Goal: Information Seeking & Learning: Learn about a topic

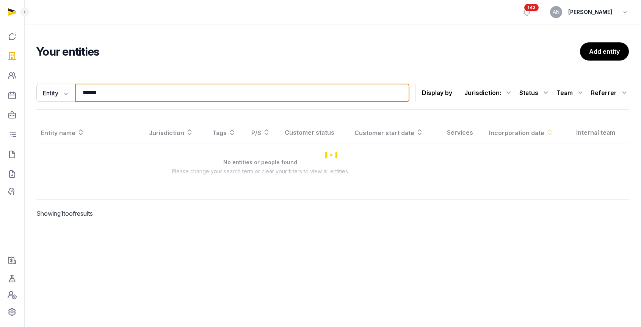
click at [153, 94] on input "******" at bounding box center [242, 93] width 334 height 18
click at [153, 93] on input "******" at bounding box center [242, 93] width 334 height 18
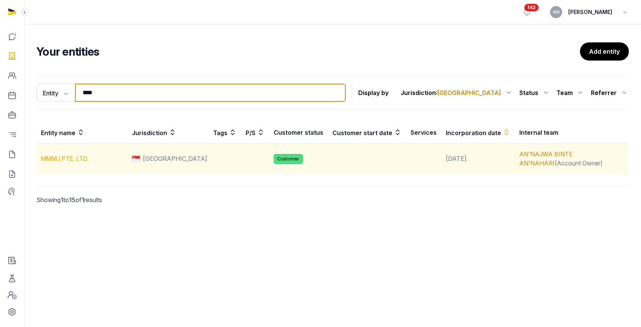
type input "****"
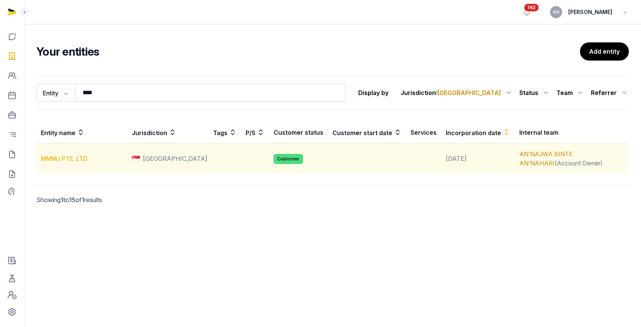
click at [79, 155] on link "MMMJ PTE. LTD." at bounding box center [65, 159] width 48 height 8
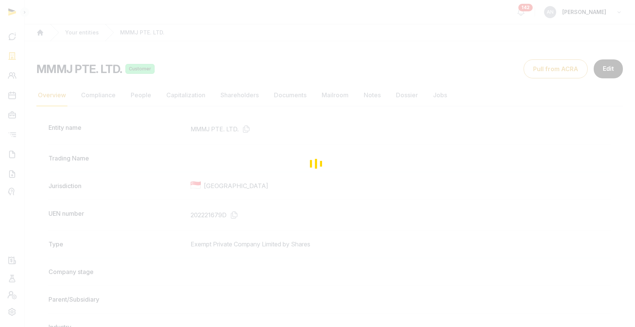
click at [228, 211] on div "Loading" at bounding box center [317, 163] width 635 height 327
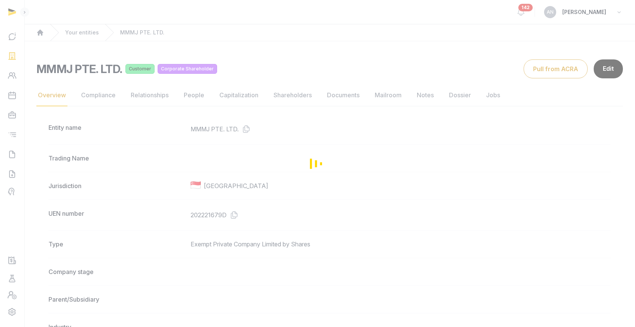
click at [245, 215] on div "Loading" at bounding box center [317, 163] width 635 height 327
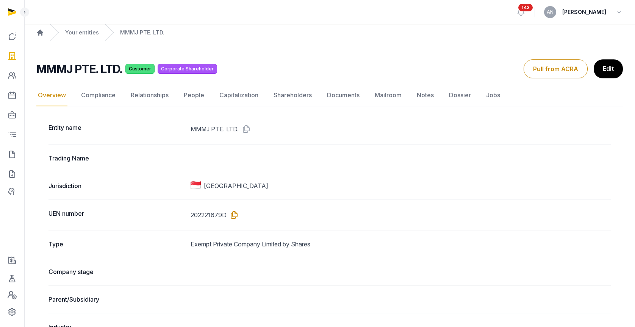
click at [234, 212] on icon at bounding box center [233, 215] width 12 height 12
drag, startPoint x: 234, startPoint y: 214, endPoint x: 238, endPoint y: 210, distance: 5.6
click at [234, 214] on icon at bounding box center [233, 215] width 12 height 12
click at [86, 33] on link "Your entities" at bounding box center [82, 33] width 34 height 8
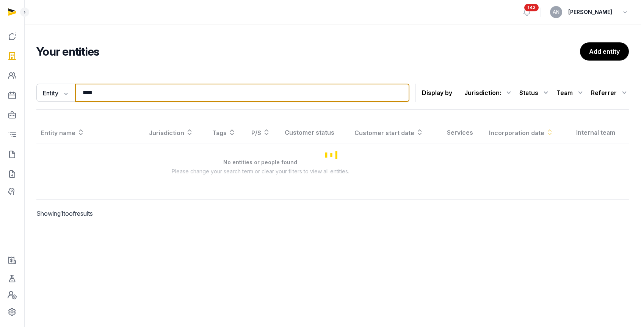
click at [109, 99] on input "****" at bounding box center [242, 93] width 334 height 18
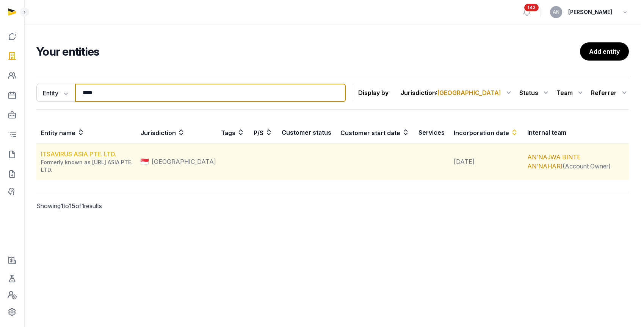
type input "****"
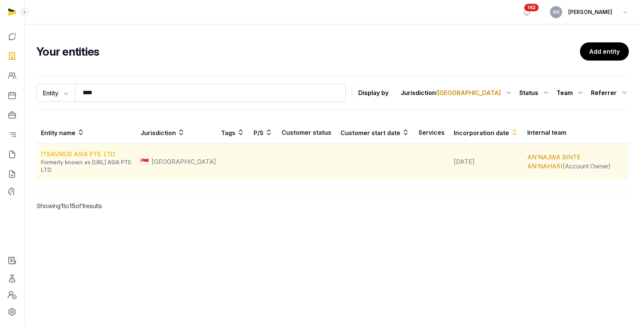
click at [70, 152] on link "ITSAVIRUS ASIA PTE. LTD." at bounding box center [78, 154] width 75 height 8
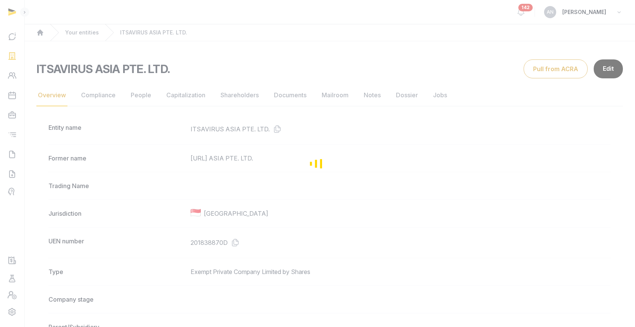
drag, startPoint x: 229, startPoint y: 238, endPoint x: 233, endPoint y: 246, distance: 8.8
click at [229, 238] on div "Loading" at bounding box center [317, 163] width 635 height 327
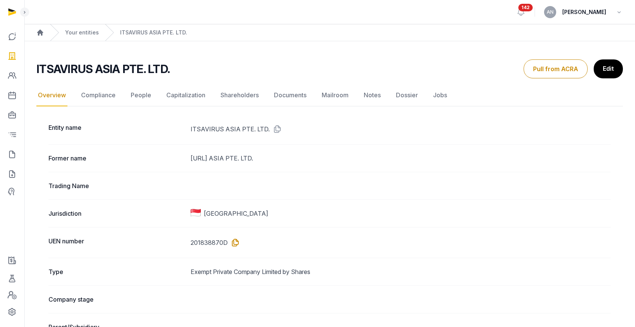
click at [233, 244] on icon at bounding box center [234, 243] width 12 height 12
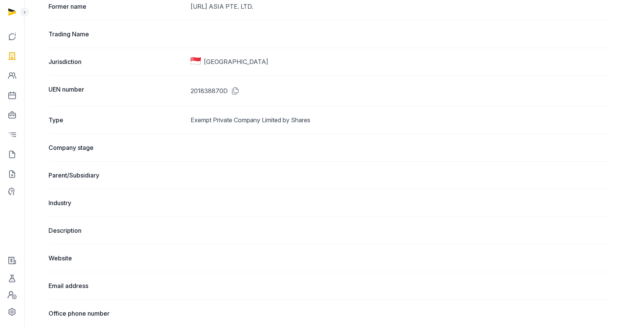
scroll to position [107, 0]
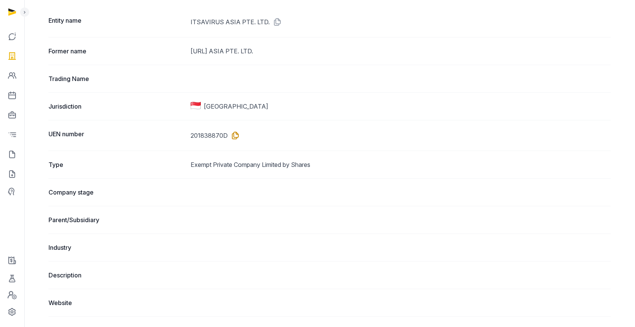
drag, startPoint x: 231, startPoint y: 136, endPoint x: 238, endPoint y: 132, distance: 8.6
click at [231, 136] on icon at bounding box center [234, 136] width 12 height 12
click at [234, 132] on icon at bounding box center [234, 136] width 12 height 12
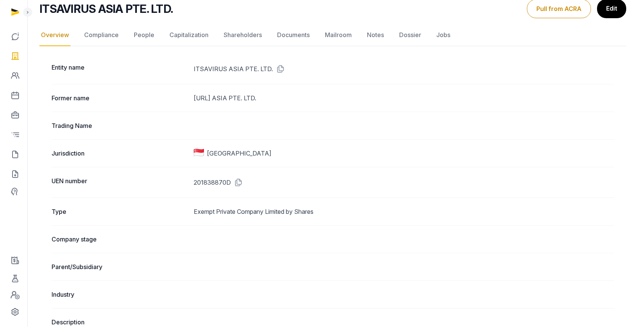
scroll to position [0, 0]
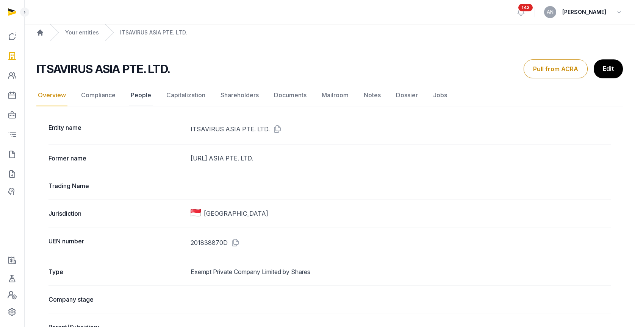
click at [148, 98] on link "People" at bounding box center [140, 95] width 23 height 22
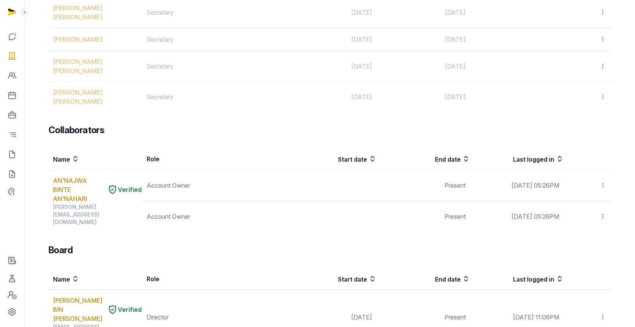
scroll to position [701, 0]
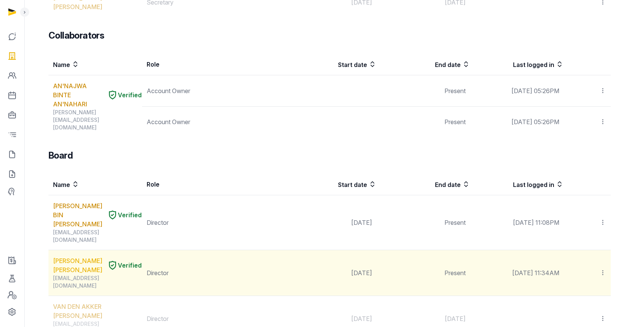
click at [58, 256] on link "[PERSON_NAME] [PERSON_NAME]" at bounding box center [78, 265] width 51 height 18
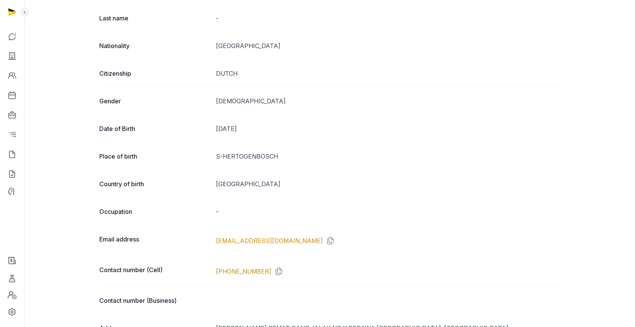
scroll to position [805, 0]
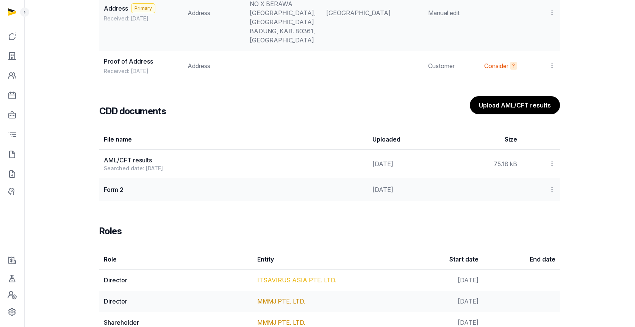
click at [277, 277] on link "ITSAVIRUS ASIA PTE. LTD." at bounding box center [296, 281] width 79 height 8
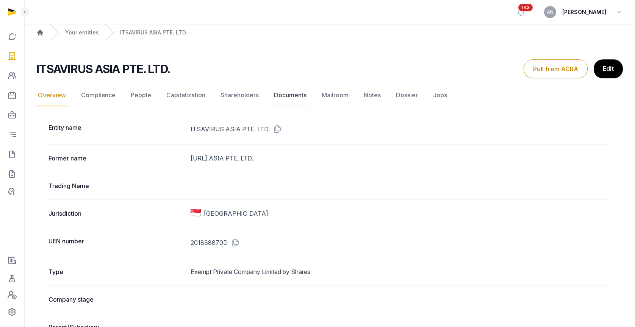
click at [295, 96] on link "Documents" at bounding box center [290, 95] width 36 height 22
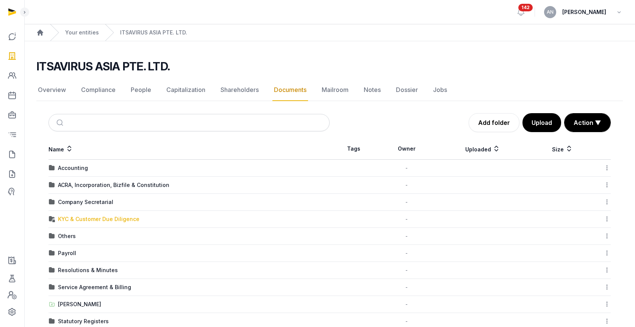
click at [81, 218] on div "KYC & Customer Due Diligence" at bounding box center [98, 220] width 81 height 8
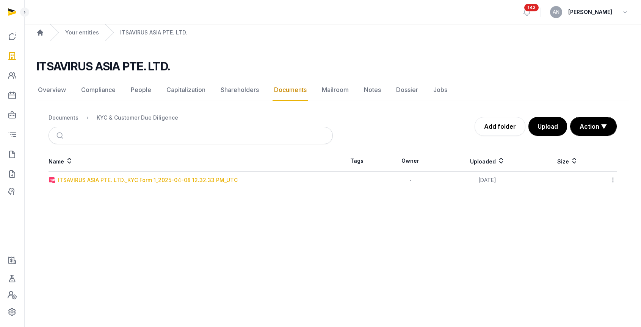
click at [83, 180] on div "ITSAVIRUS ASIA PTE. LTD._KYC Form 1_2025-04-08 12.32.33 PM_UTC" at bounding box center [148, 181] width 180 height 8
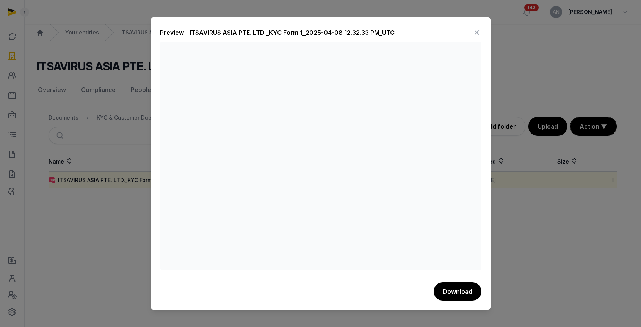
click at [477, 30] on icon at bounding box center [476, 33] width 9 height 12
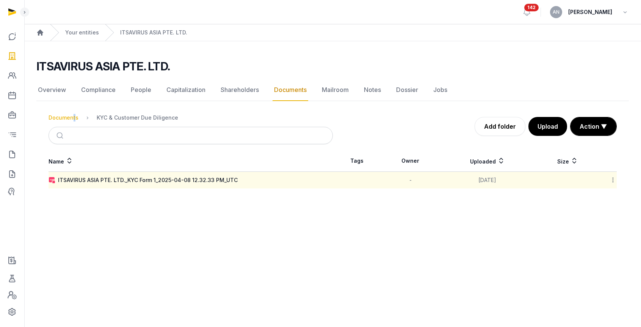
click at [71, 118] on div "Documents" at bounding box center [63, 118] width 30 height 8
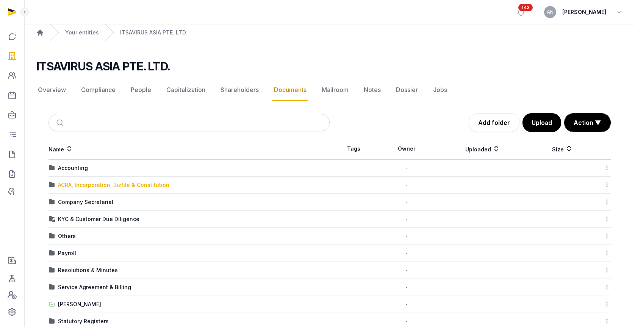
click at [92, 183] on div "ACRA, Incorporation, Bizfile & Constitution" at bounding box center [113, 185] width 111 height 8
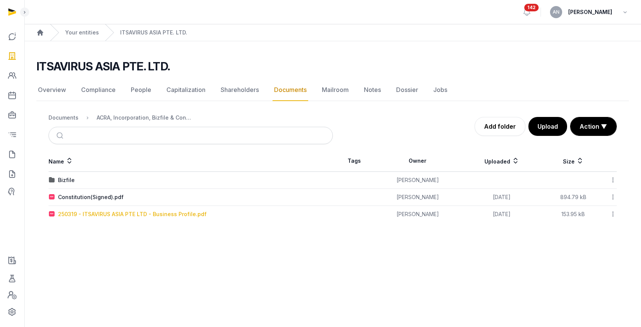
click at [72, 213] on div "250319 - ITSAVIRUS ASIA PTE LTD - Business Profile.pdf" at bounding box center [132, 215] width 149 height 8
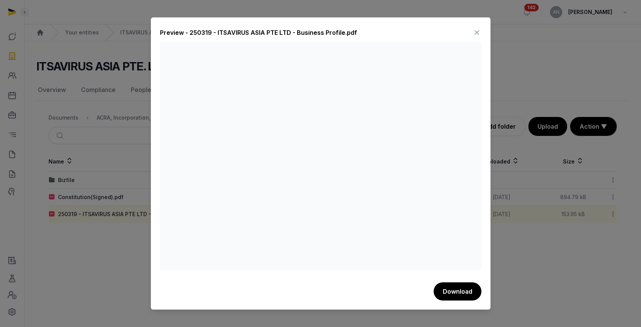
click at [475, 34] on icon at bounding box center [476, 33] width 9 height 12
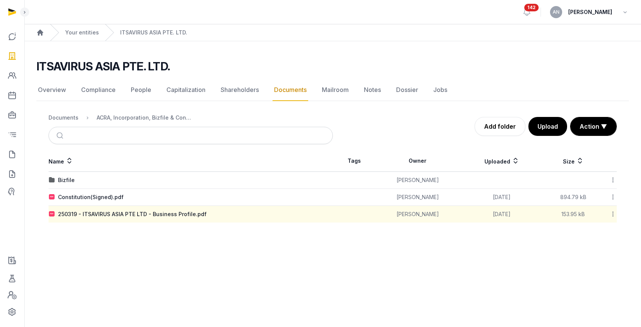
click at [60, 115] on div "Documents" at bounding box center [63, 118] width 30 height 8
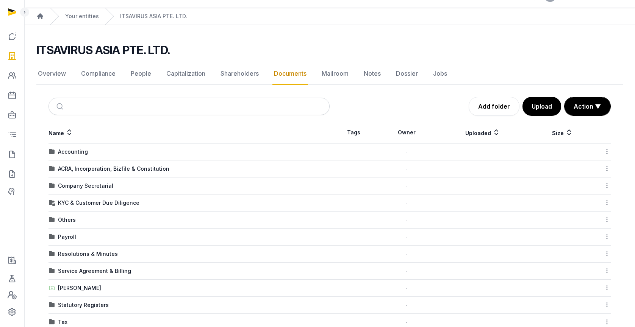
scroll to position [35, 0]
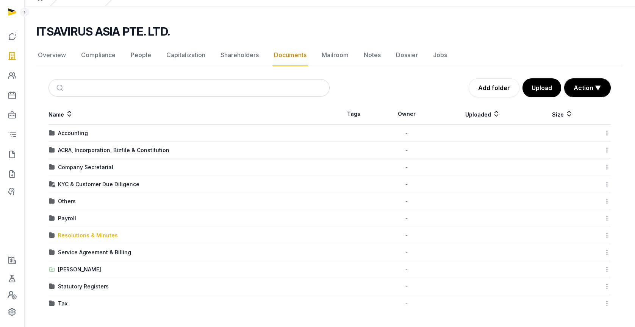
click at [84, 236] on div "Resolutions & Minutes" at bounding box center [88, 236] width 60 height 8
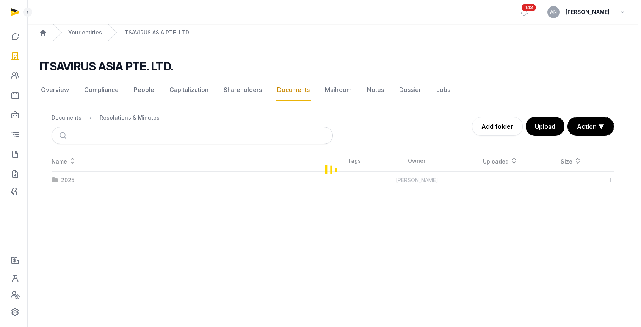
scroll to position [0, 0]
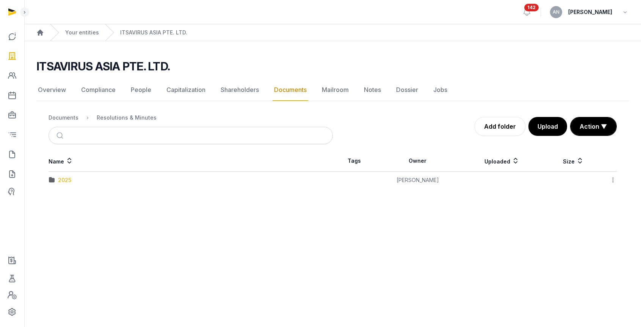
click at [62, 183] on div "2025" at bounding box center [64, 181] width 13 height 8
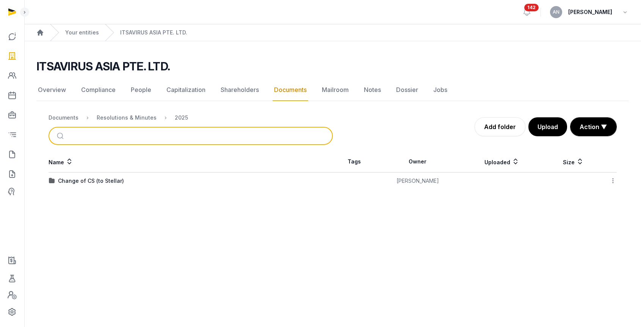
click at [131, 137] on input "search" at bounding box center [199, 136] width 259 height 17
type input "*"
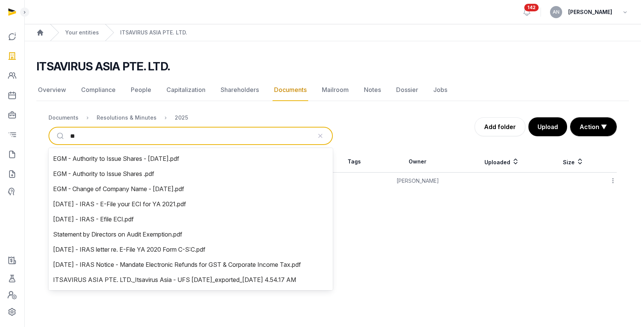
type input "***"
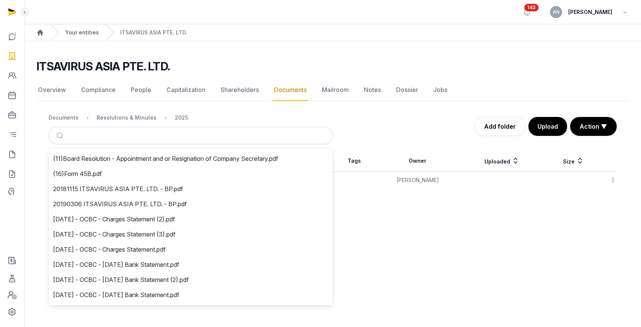
click at [78, 36] on link "Your entities" at bounding box center [82, 33] width 34 height 8
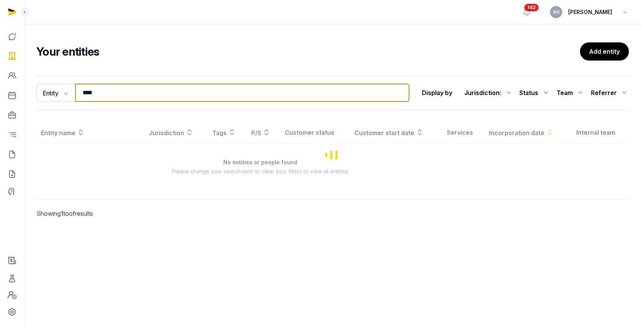
click at [114, 95] on input "****" at bounding box center [242, 93] width 334 height 18
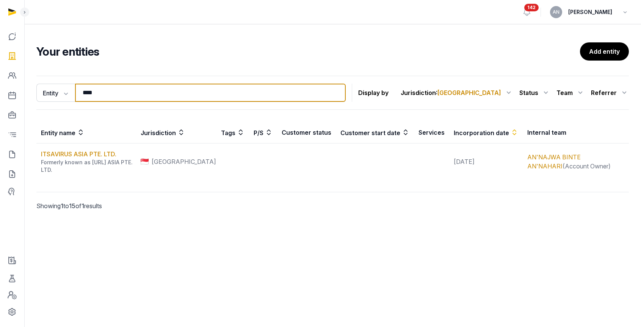
click at [92, 93] on input "****" at bounding box center [210, 93] width 270 height 18
